Goal: Obtain resource: Obtain resource

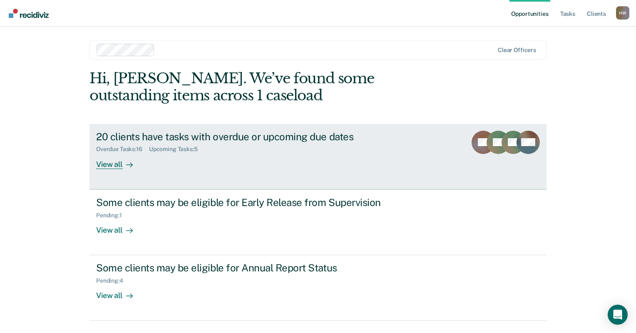
click at [115, 166] on div "View all" at bounding box center [119, 161] width 47 height 16
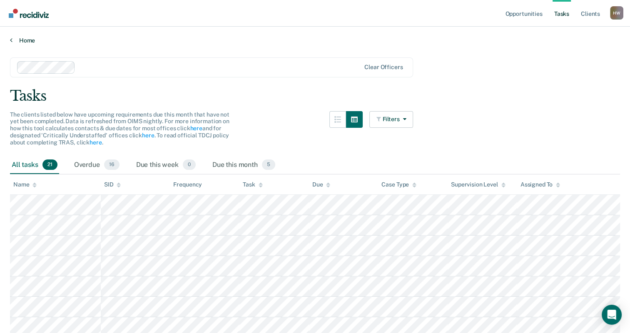
click at [17, 40] on link "Home" at bounding box center [315, 40] width 610 height 7
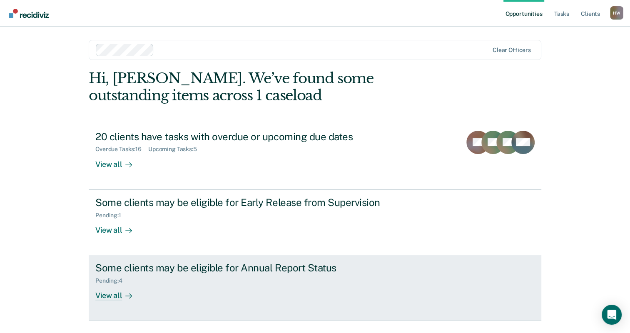
click at [248, 270] on div "Some clients may be eligible for Annual Report Status" at bounding box center [241, 268] width 292 height 12
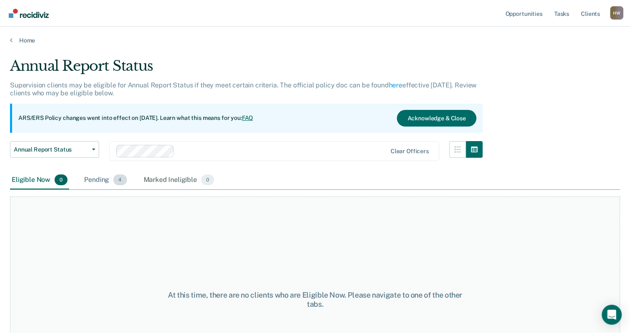
click at [100, 180] on div "Pending 4" at bounding box center [105, 180] width 46 height 18
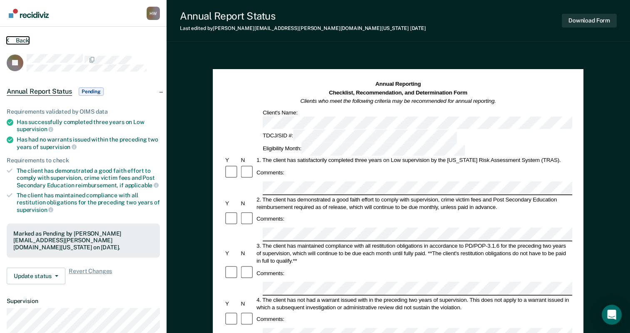
click at [18, 42] on button "Back" at bounding box center [18, 40] width 22 height 7
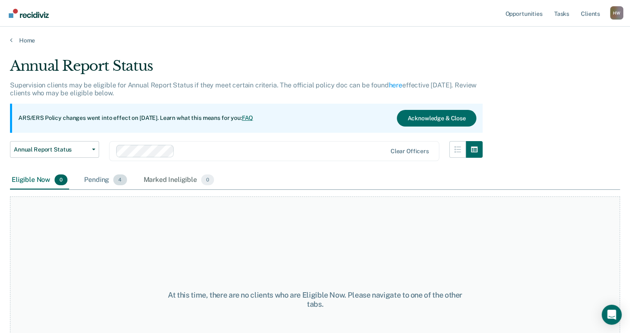
click at [103, 185] on div "Pending 4" at bounding box center [105, 180] width 46 height 18
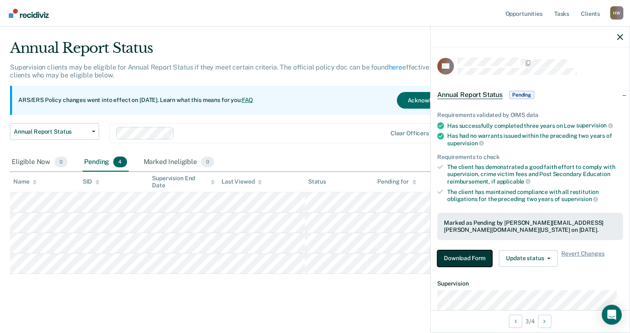
click at [461, 255] on button "Download Form" at bounding box center [464, 258] width 55 height 17
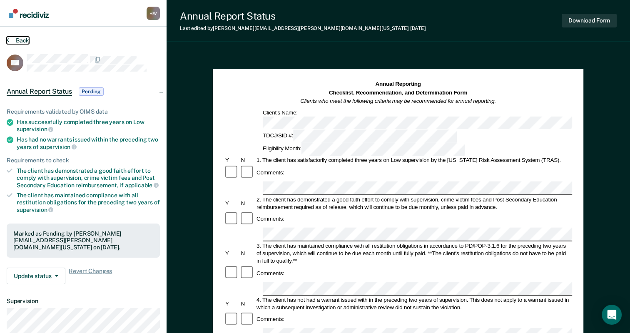
click at [13, 40] on button "Back" at bounding box center [18, 40] width 22 height 7
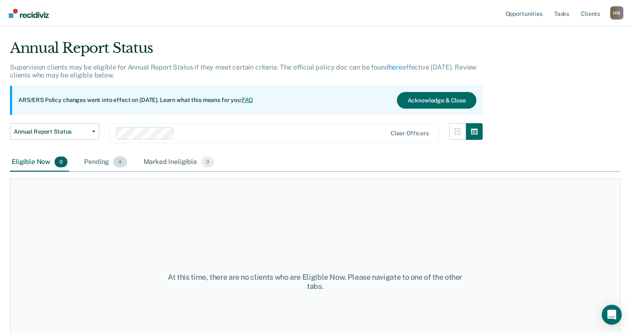
click at [91, 164] on div "Pending 4" at bounding box center [105, 162] width 46 height 18
